Goal: Transaction & Acquisition: Book appointment/travel/reservation

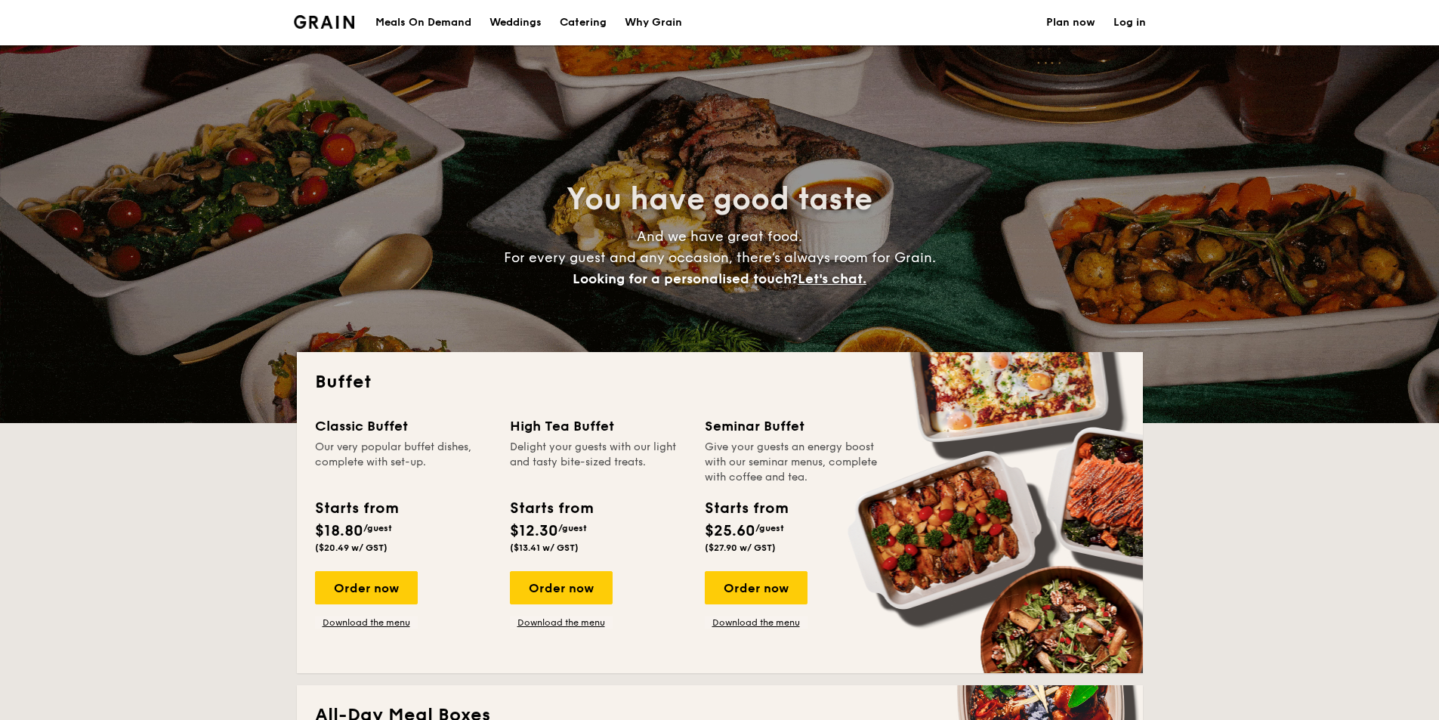
select select
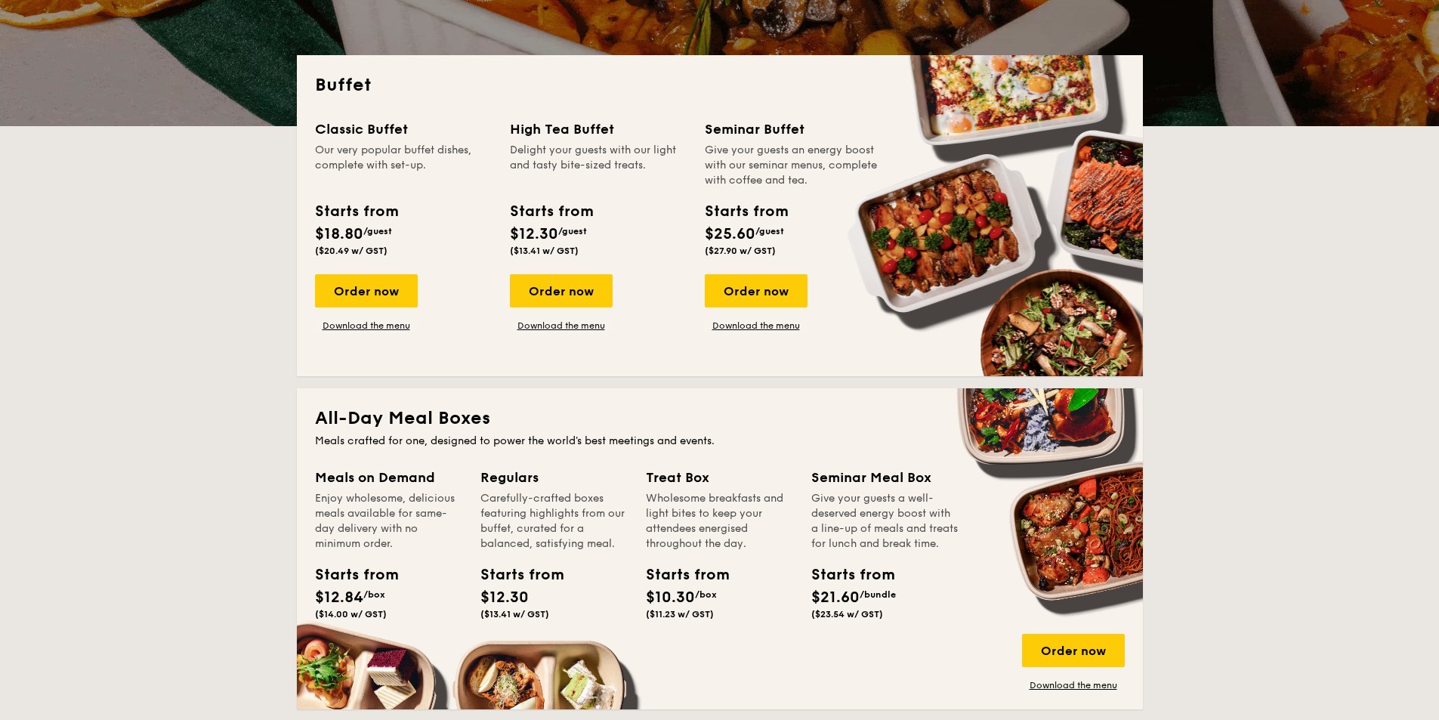
scroll to position [302, 0]
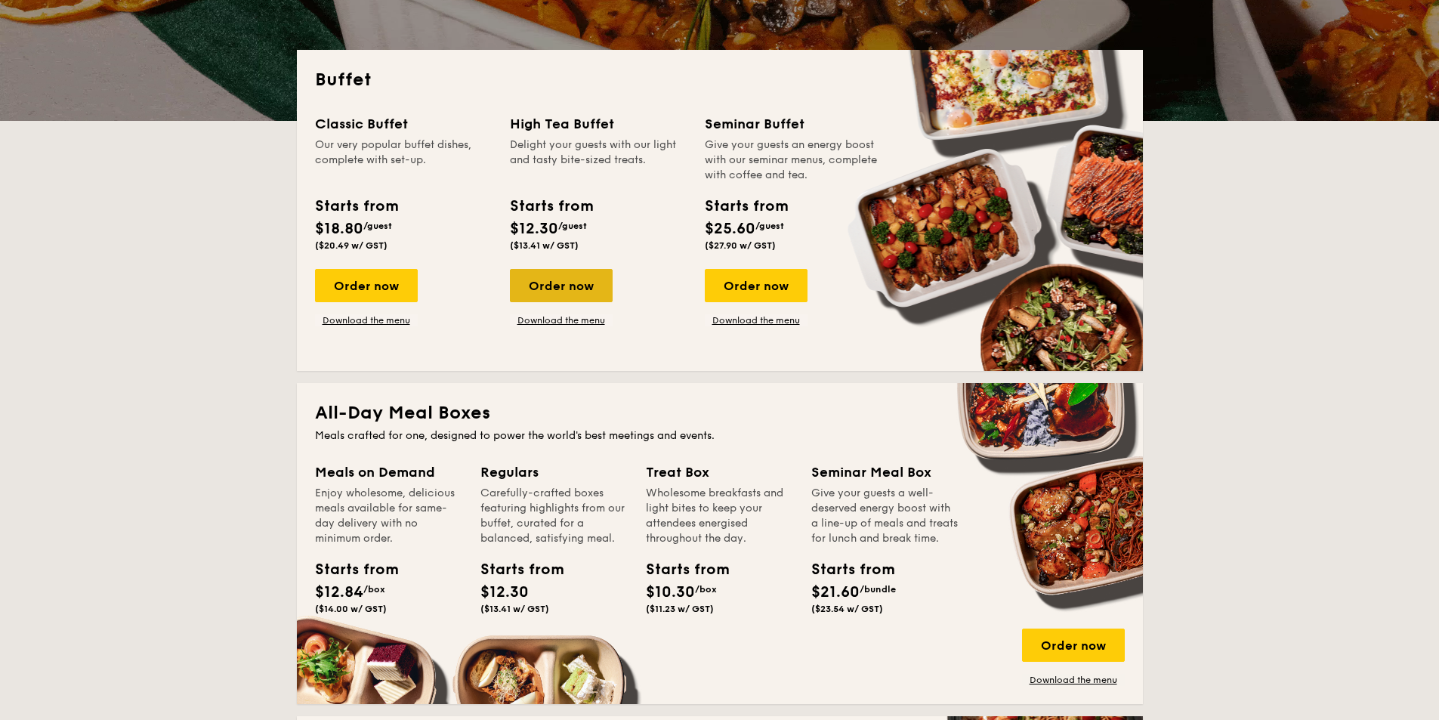
click at [560, 288] on div "Order now" at bounding box center [561, 285] width 103 height 33
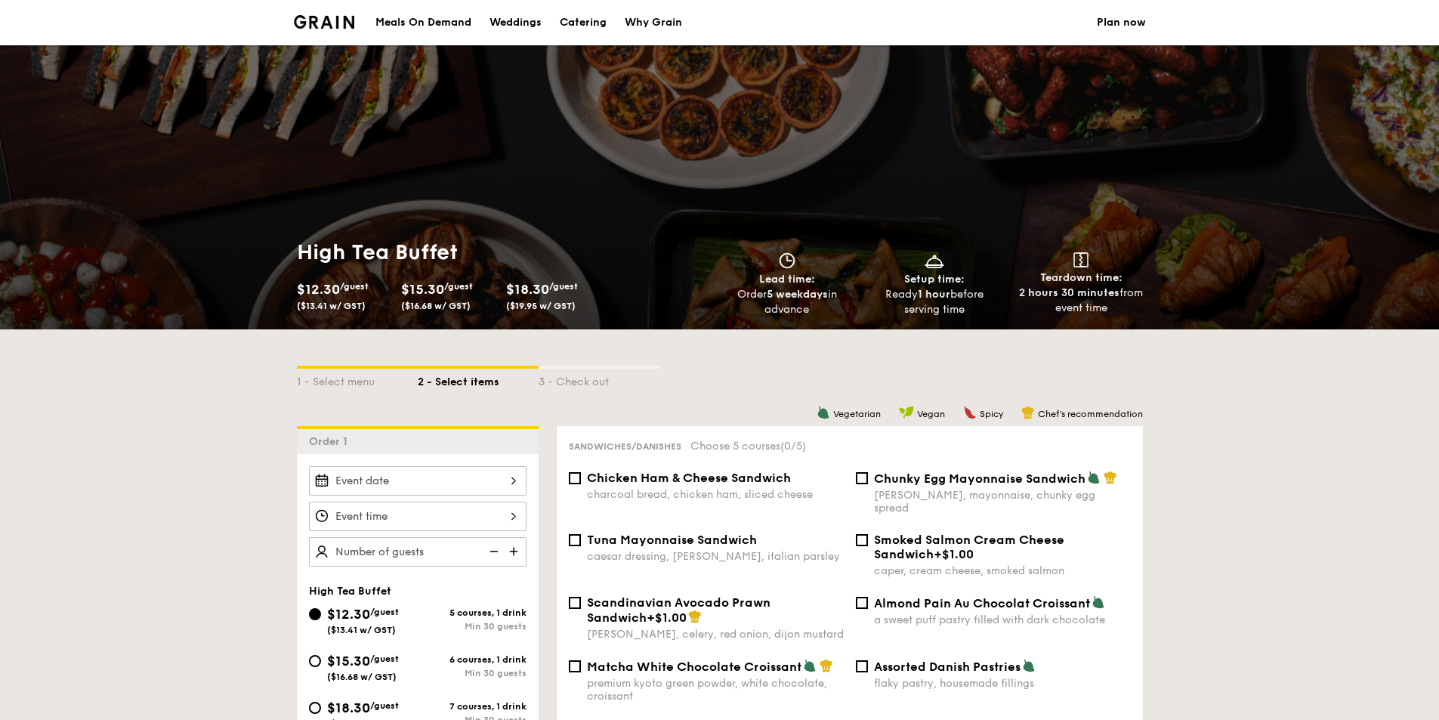
scroll to position [302, 0]
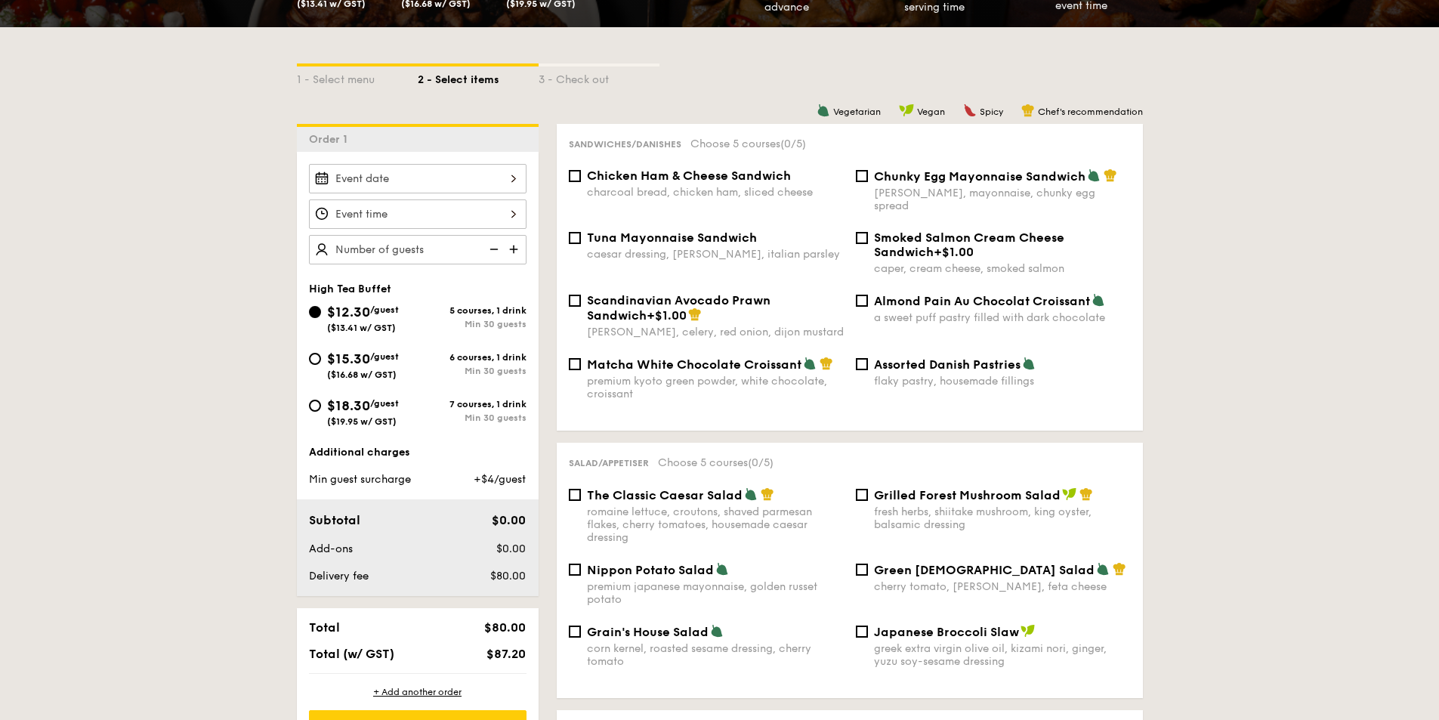
click at [476, 184] on div at bounding box center [418, 178] width 218 height 29
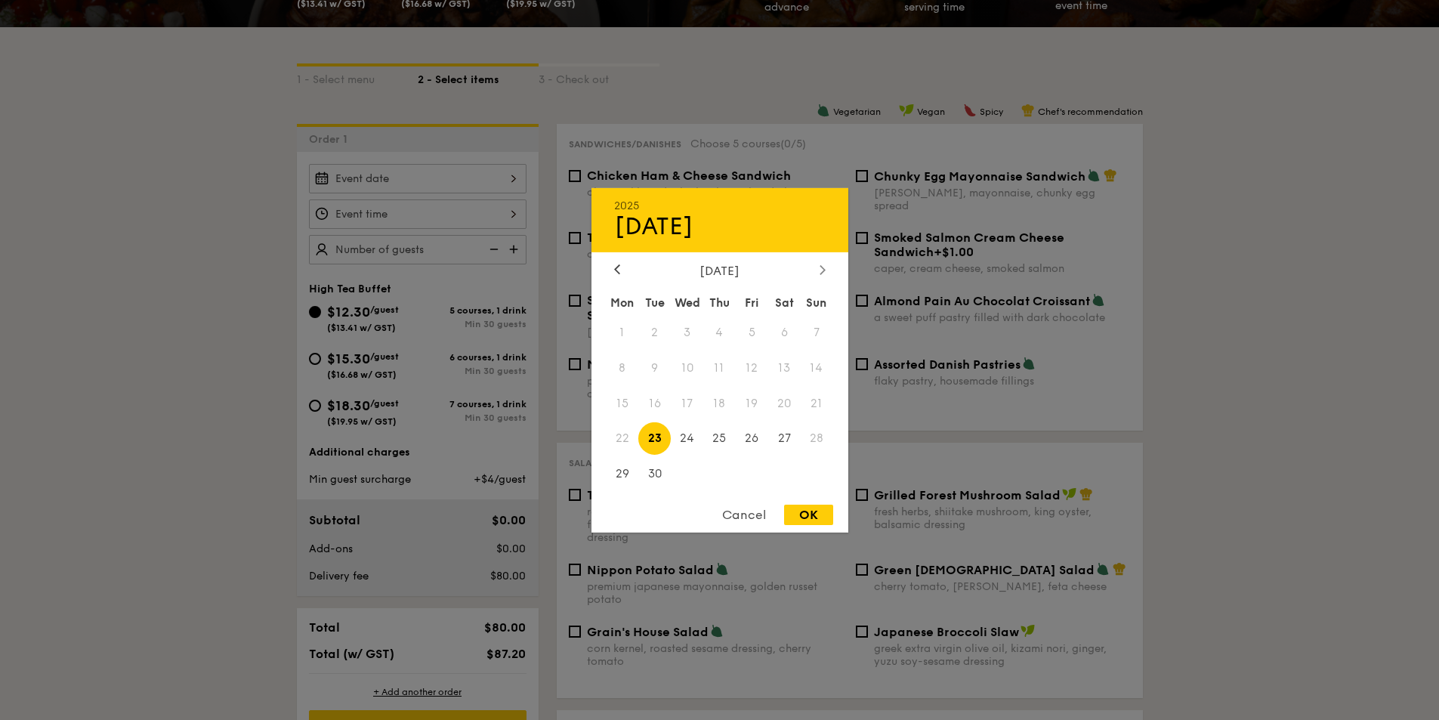
click at [822, 273] on icon at bounding box center [821, 269] width 5 height 9
click at [688, 433] on span "19" at bounding box center [687, 438] width 32 height 32
click at [812, 511] on div "OK" at bounding box center [808, 514] width 49 height 20
type input "[DATE]"
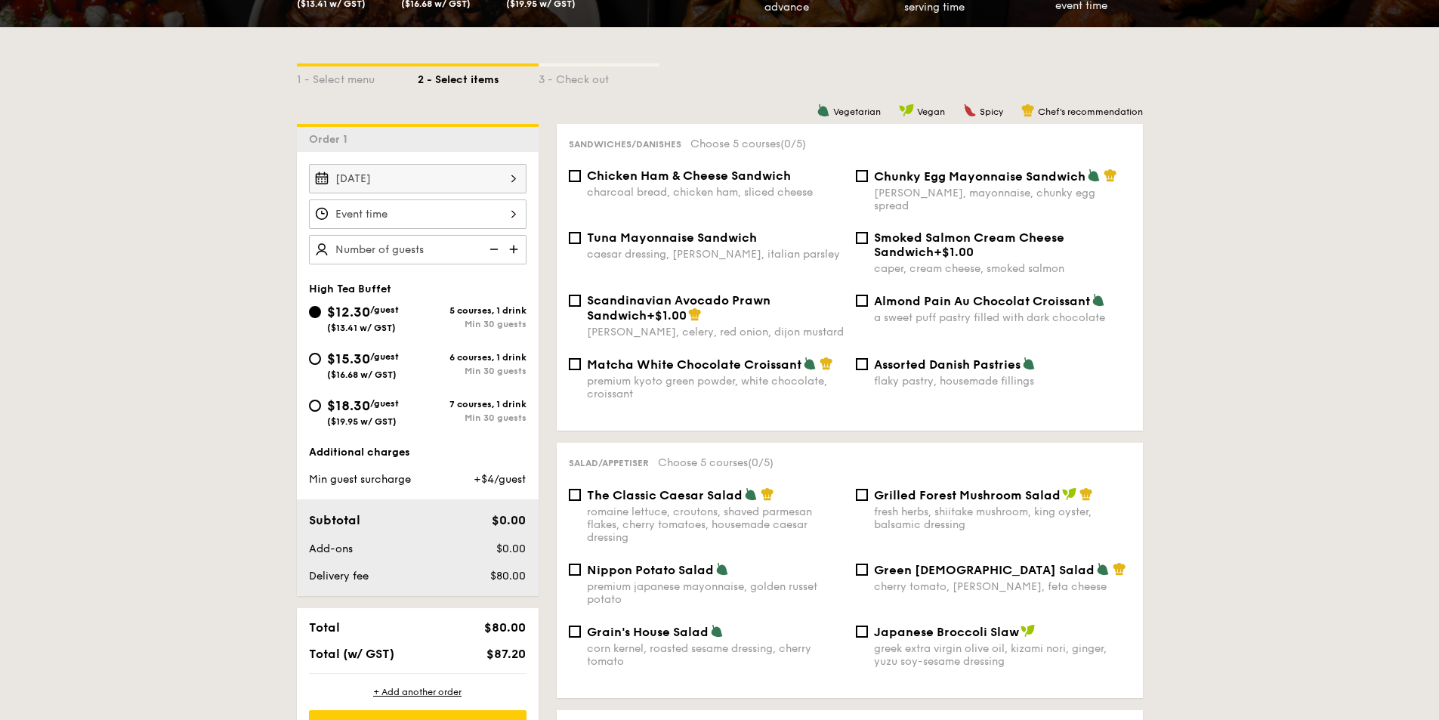
click at [513, 214] on div at bounding box center [418, 213] width 218 height 29
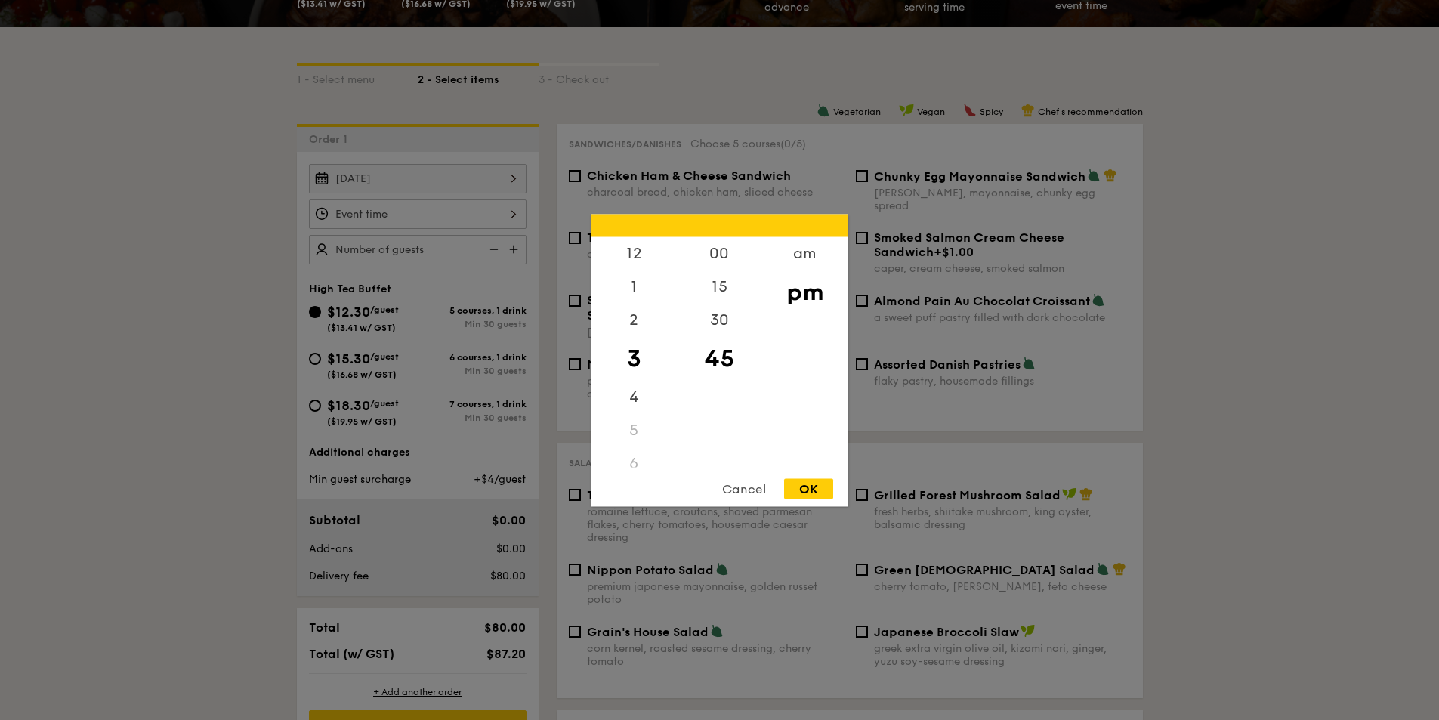
click at [631, 431] on div "5" at bounding box center [633, 429] width 85 height 33
drag, startPoint x: 630, startPoint y: 352, endPoint x: 636, endPoint y: 267, distance: 84.8
click at [636, 267] on div "12 1 2 3 4 5 6 7 8 9 10 11" at bounding box center [633, 351] width 85 height 230
click at [634, 430] on div "5" at bounding box center [633, 429] width 85 height 33
click at [631, 368] on div "3" at bounding box center [633, 358] width 85 height 44
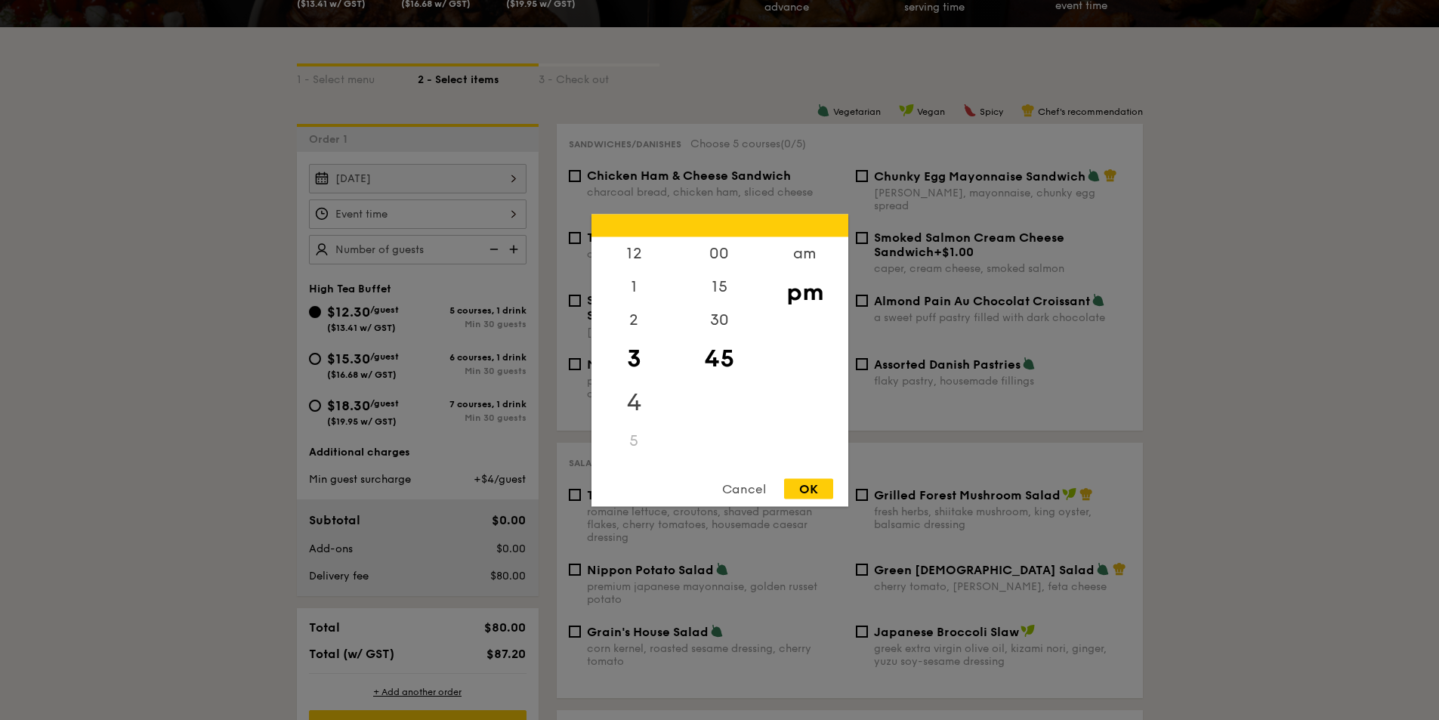
click at [635, 400] on div "4" at bounding box center [633, 402] width 85 height 44
click at [718, 258] on div "00" at bounding box center [719, 258] width 85 height 44
click at [719, 337] on div "30" at bounding box center [719, 335] width 85 height 44
click at [801, 484] on div "OK" at bounding box center [808, 488] width 49 height 20
type input "4:30PM"
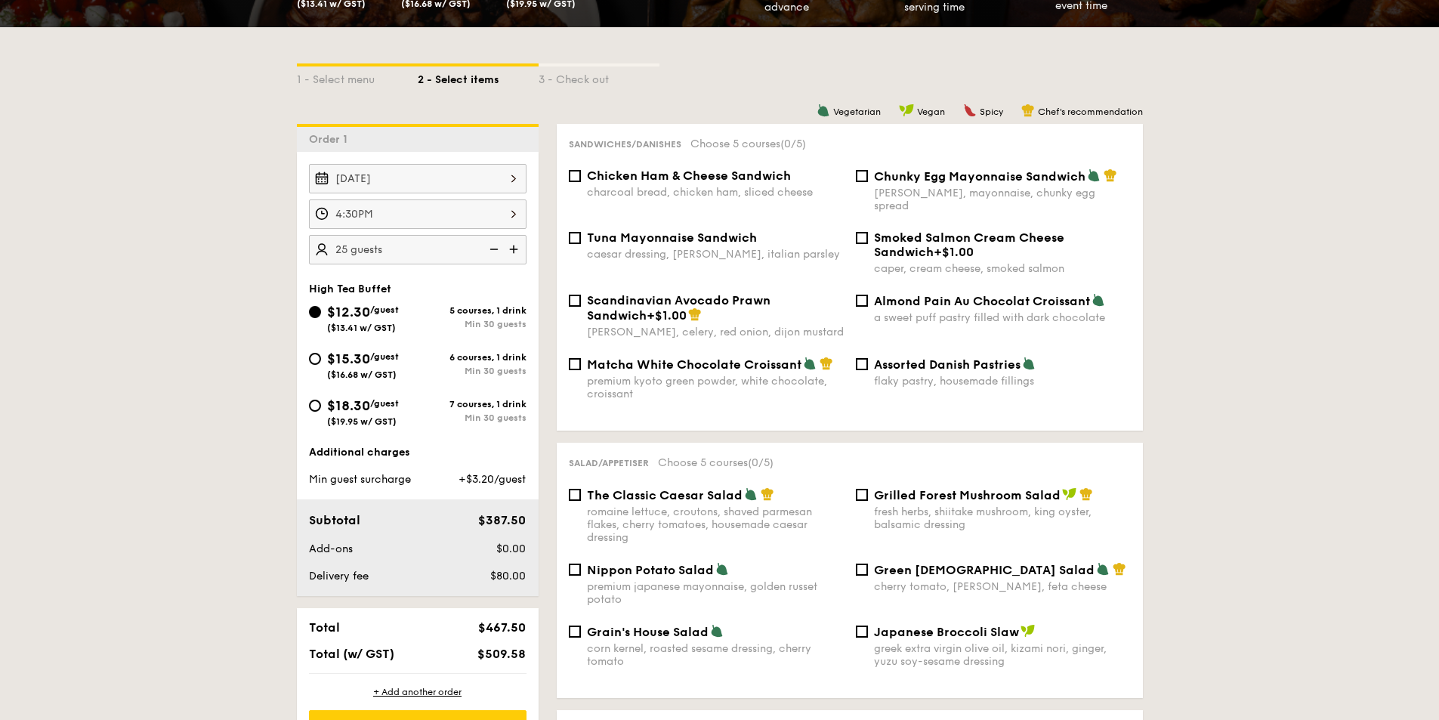
type input "20 guests"
